Goal: Complete application form: Complete application form

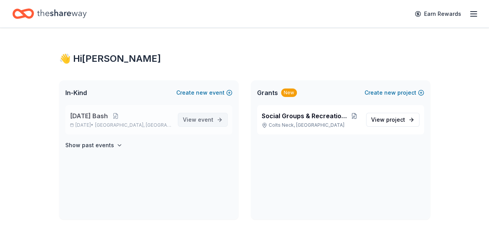
click at [207, 119] on span "event" at bounding box center [205, 119] width 15 height 7
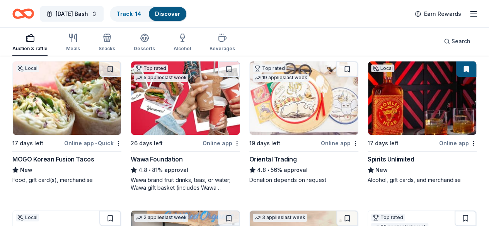
scroll to position [85, 0]
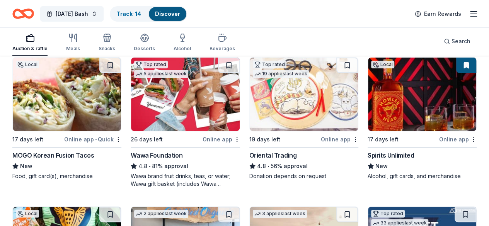
click at [133, 154] on div "Wawa Foundation" at bounding box center [157, 155] width 52 height 9
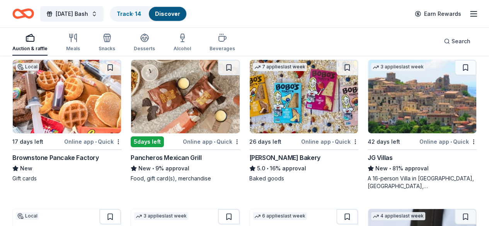
scroll to position [1274, 0]
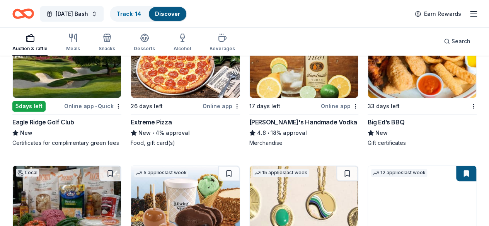
scroll to position [1596, 0]
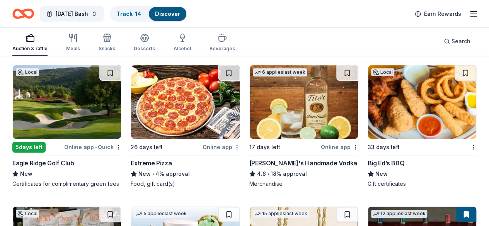
scroll to position [1549, 0]
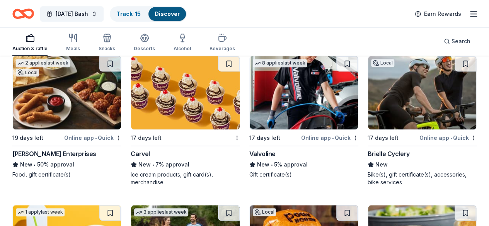
scroll to position [3194, 0]
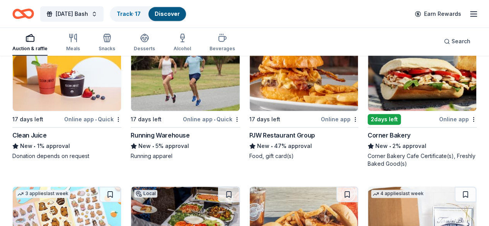
scroll to position [3333, 0]
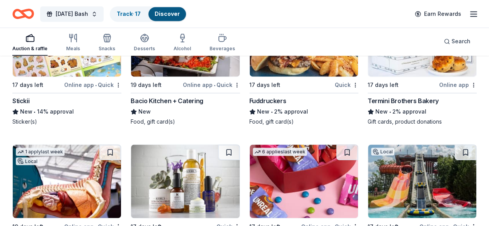
scroll to position [3528, 0]
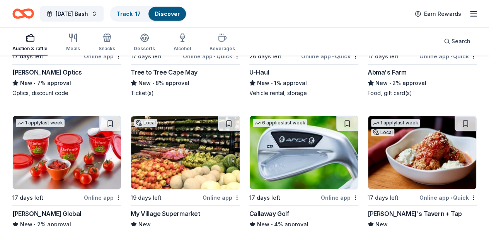
scroll to position [4129, 0]
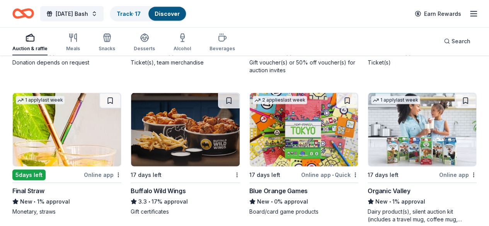
scroll to position [5173, 0]
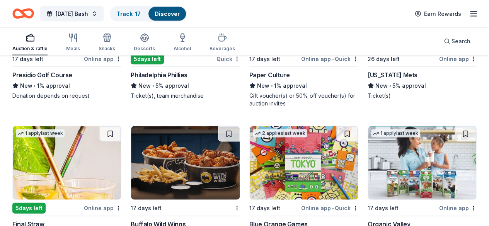
scroll to position [5126, 0]
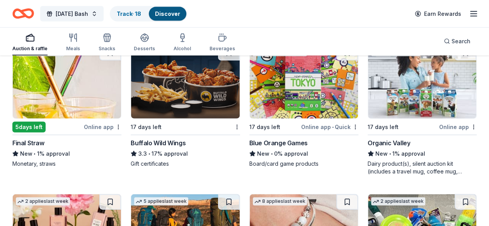
scroll to position [5265, 0]
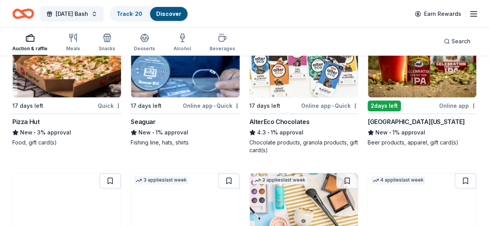
scroll to position [5972, 0]
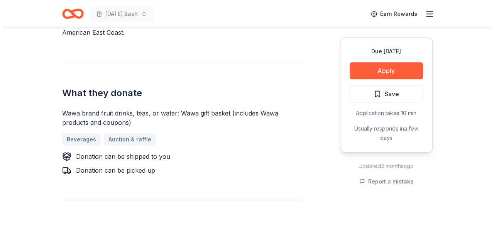
scroll to position [310, 0]
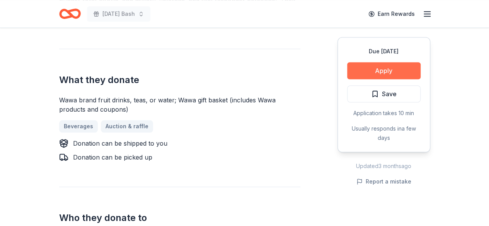
click at [399, 76] on button "Apply" at bounding box center [383, 70] width 73 height 17
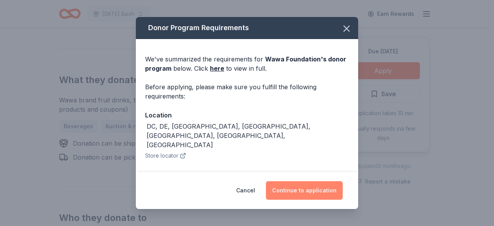
click at [318, 193] on button "Continue to application" at bounding box center [304, 190] width 77 height 19
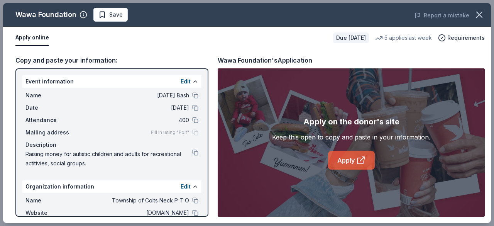
click at [356, 162] on icon at bounding box center [360, 160] width 9 height 9
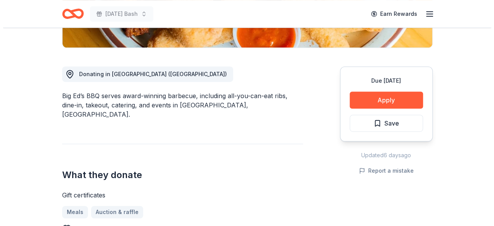
scroll to position [193, 0]
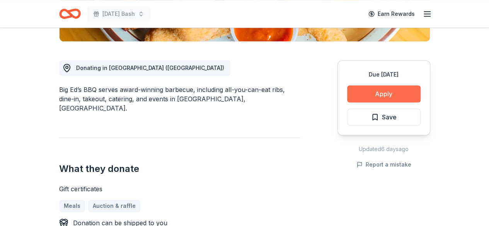
click at [392, 95] on button "Apply" at bounding box center [383, 93] width 73 height 17
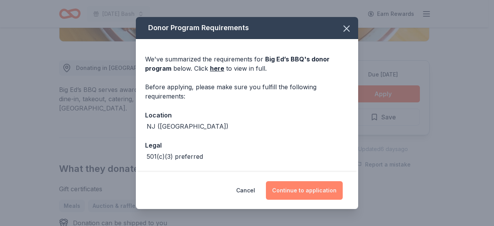
click at [296, 189] on button "Continue to application" at bounding box center [304, 190] width 77 height 19
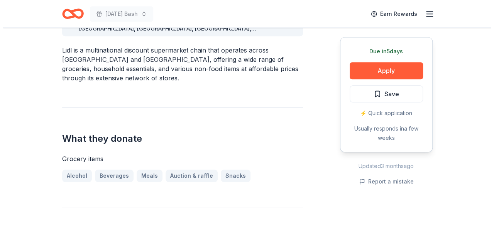
scroll to position [255, 0]
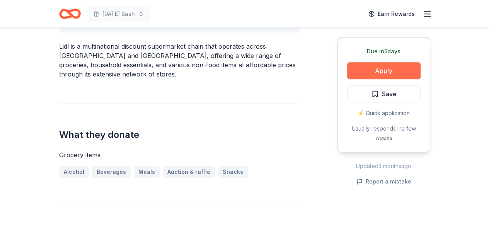
click at [387, 71] on button "Apply" at bounding box center [383, 70] width 73 height 17
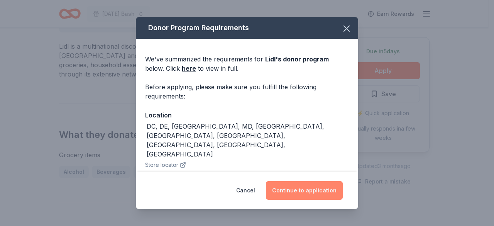
click at [315, 193] on button "Continue to application" at bounding box center [304, 190] width 77 height 19
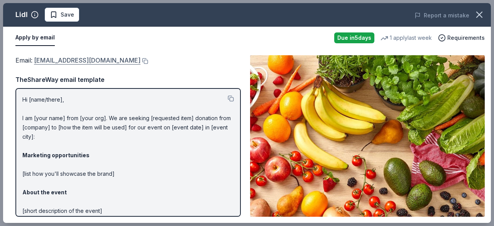
drag, startPoint x: 35, startPoint y: 54, endPoint x: 47, endPoint y: 57, distance: 12.1
click at [47, 57] on div "Email : [EMAIL_ADDRESS][DOMAIN_NAME] Email : [EMAIL_ADDRESS][DOMAIN_NAME] TheSh…" at bounding box center [247, 136] width 488 height 174
click at [55, 61] on link "csr@lidl.us" at bounding box center [87, 60] width 107 height 10
drag, startPoint x: 34, startPoint y: 57, endPoint x: 56, endPoint y: 57, distance: 22.0
click at [56, 57] on span "Email : csr@lidl.us" at bounding box center [77, 60] width 125 height 8
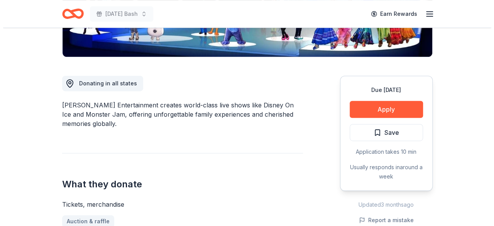
scroll to position [181, 0]
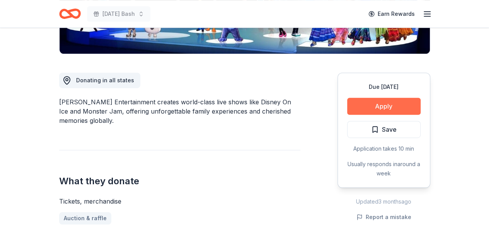
click at [391, 109] on button "Apply" at bounding box center [383, 106] width 73 height 17
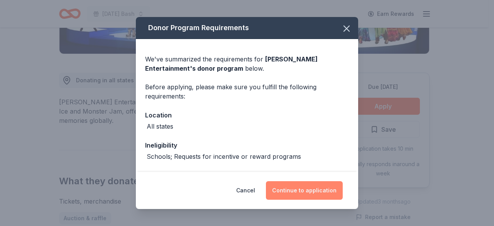
click at [313, 191] on button "Continue to application" at bounding box center [304, 190] width 77 height 19
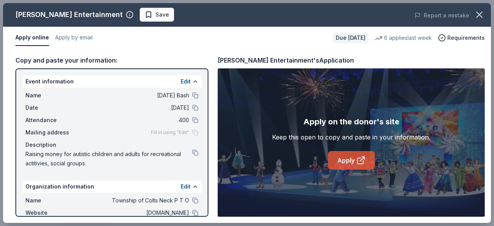
click at [344, 154] on link "Apply" at bounding box center [351, 160] width 47 height 19
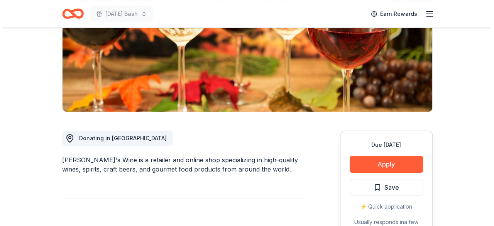
scroll to position [188, 0]
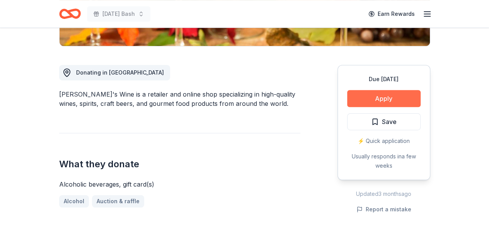
click at [404, 96] on button "Apply" at bounding box center [383, 98] width 73 height 17
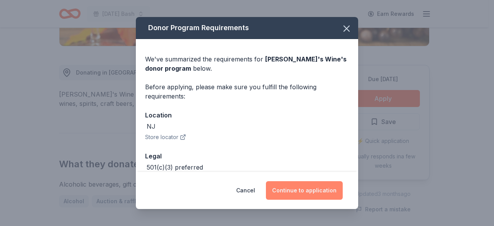
click at [316, 190] on button "Continue to application" at bounding box center [304, 190] width 77 height 19
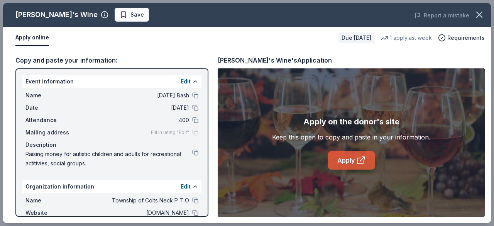
click at [349, 161] on link "Apply" at bounding box center [351, 160] width 47 height 19
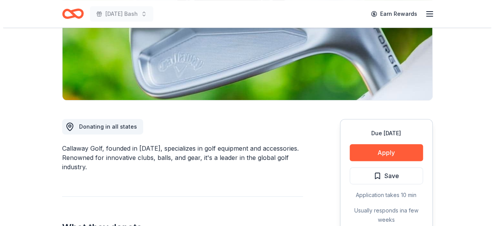
scroll to position [159, 0]
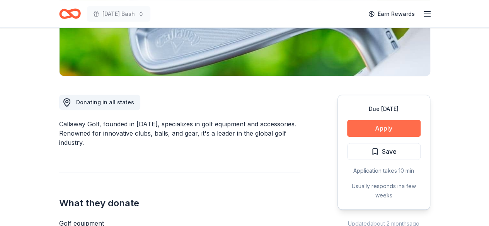
click at [384, 125] on button "Apply" at bounding box center [383, 128] width 73 height 17
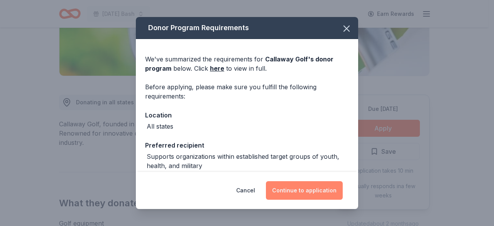
click at [287, 193] on button "Continue to application" at bounding box center [304, 190] width 77 height 19
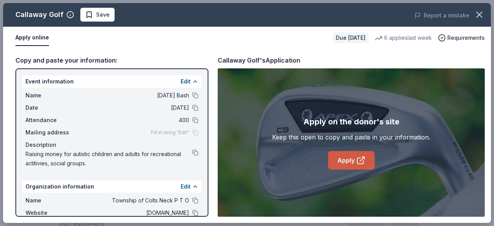
click at [344, 154] on link "Apply" at bounding box center [351, 160] width 47 height 19
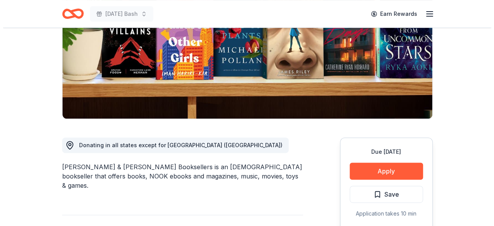
scroll to position [141, 0]
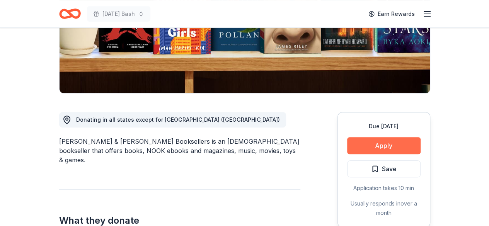
click at [391, 141] on button "Apply" at bounding box center [383, 145] width 73 height 17
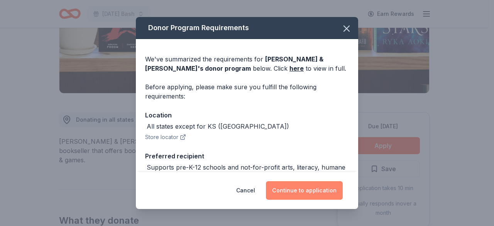
click at [293, 189] on button "Continue to application" at bounding box center [304, 190] width 77 height 19
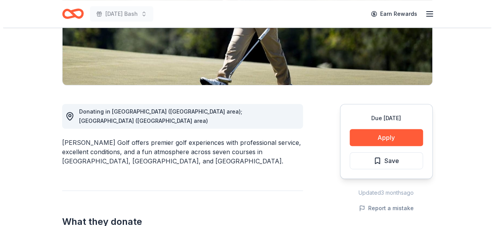
scroll to position [173, 0]
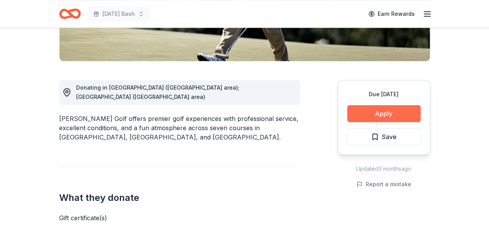
click at [379, 112] on button "Apply" at bounding box center [383, 113] width 73 height 17
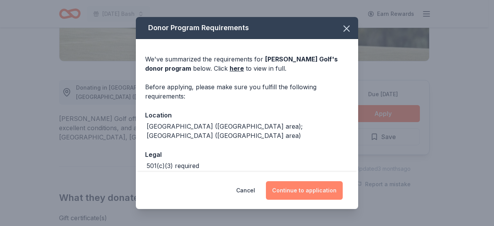
click at [323, 185] on button "Continue to application" at bounding box center [304, 190] width 77 height 19
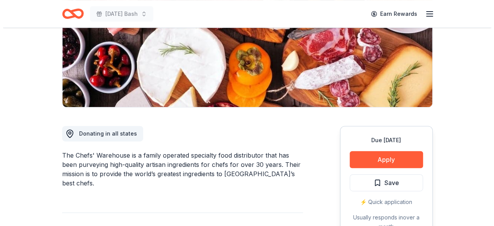
scroll to position [152, 0]
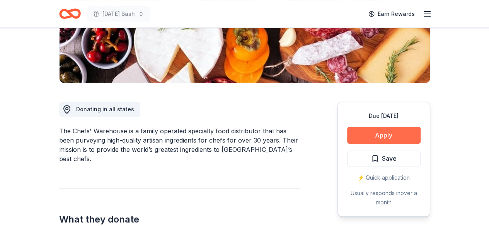
click at [393, 130] on button "Apply" at bounding box center [383, 135] width 73 height 17
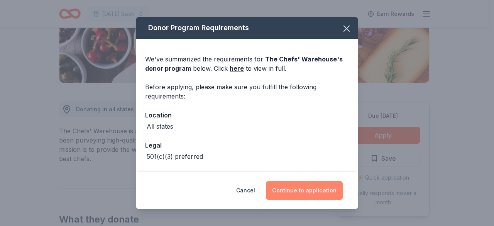
click at [328, 187] on button "Continue to application" at bounding box center [304, 190] width 77 height 19
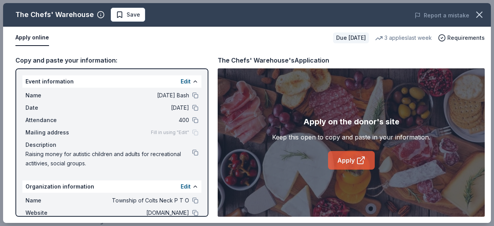
click at [348, 161] on link "Apply" at bounding box center [351, 160] width 47 height 19
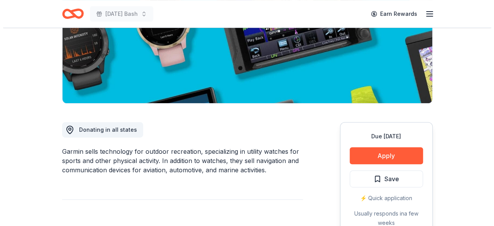
scroll to position [139, 0]
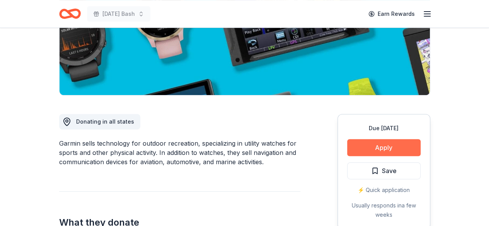
click at [394, 144] on button "Apply" at bounding box center [383, 147] width 73 height 17
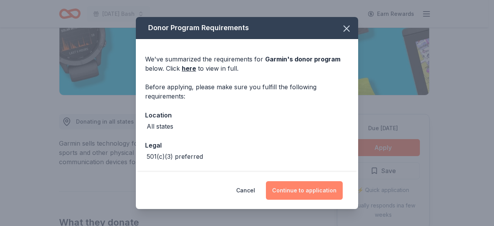
click at [323, 191] on button "Continue to application" at bounding box center [304, 190] width 77 height 19
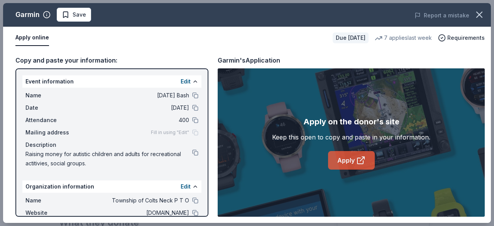
click at [346, 159] on link "Apply" at bounding box center [351, 160] width 47 height 19
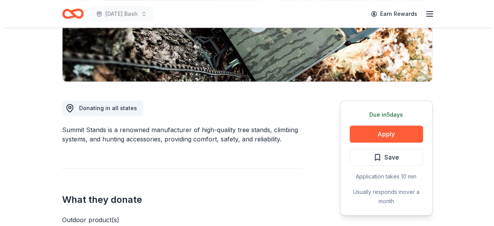
scroll to position [156, 0]
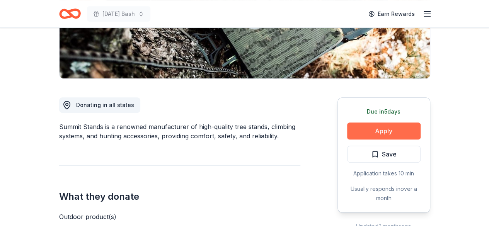
click at [375, 133] on button "Apply" at bounding box center [383, 130] width 73 height 17
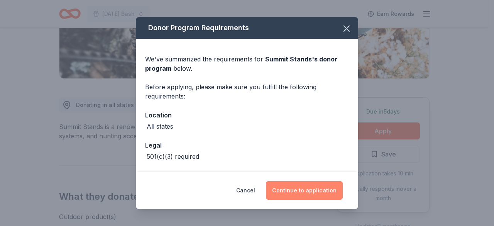
click at [304, 196] on button "Continue to application" at bounding box center [304, 190] width 77 height 19
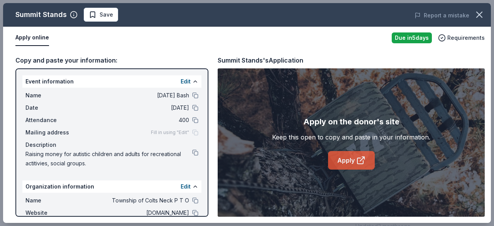
click at [340, 165] on link "Apply" at bounding box center [351, 160] width 47 height 19
